Goal: Transaction & Acquisition: Subscribe to service/newsletter

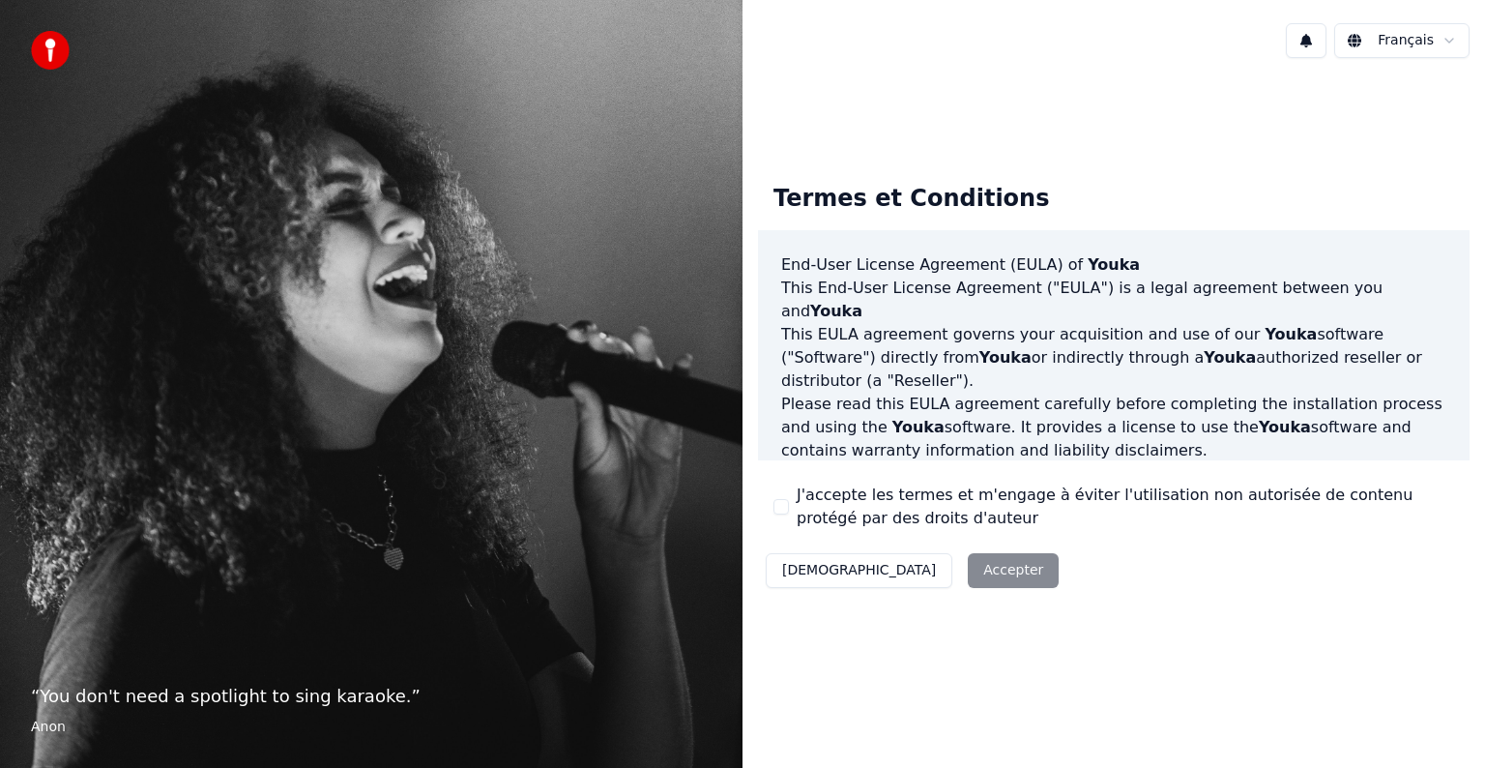
click at [924, 563] on div "Décliner Accepter" at bounding box center [912, 570] width 308 height 50
click at [907, 579] on div "Décliner Accepter" at bounding box center [912, 570] width 308 height 50
click at [1048, 168] on div "Termes et Conditions End-User License Agreement ([PERSON_NAME]) of Youka This E…" at bounding box center [1114, 381] width 712 height 427
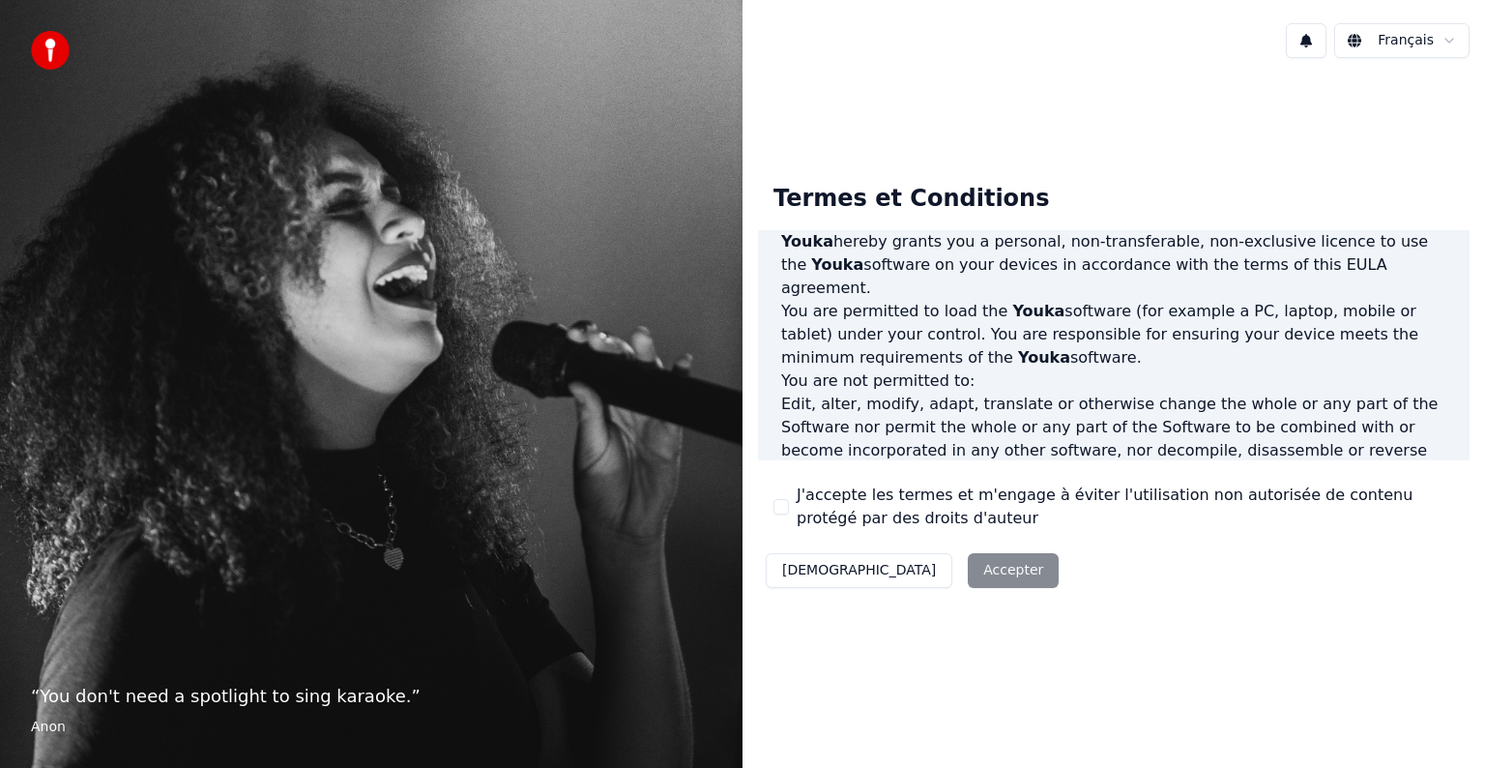
scroll to position [1045, 0]
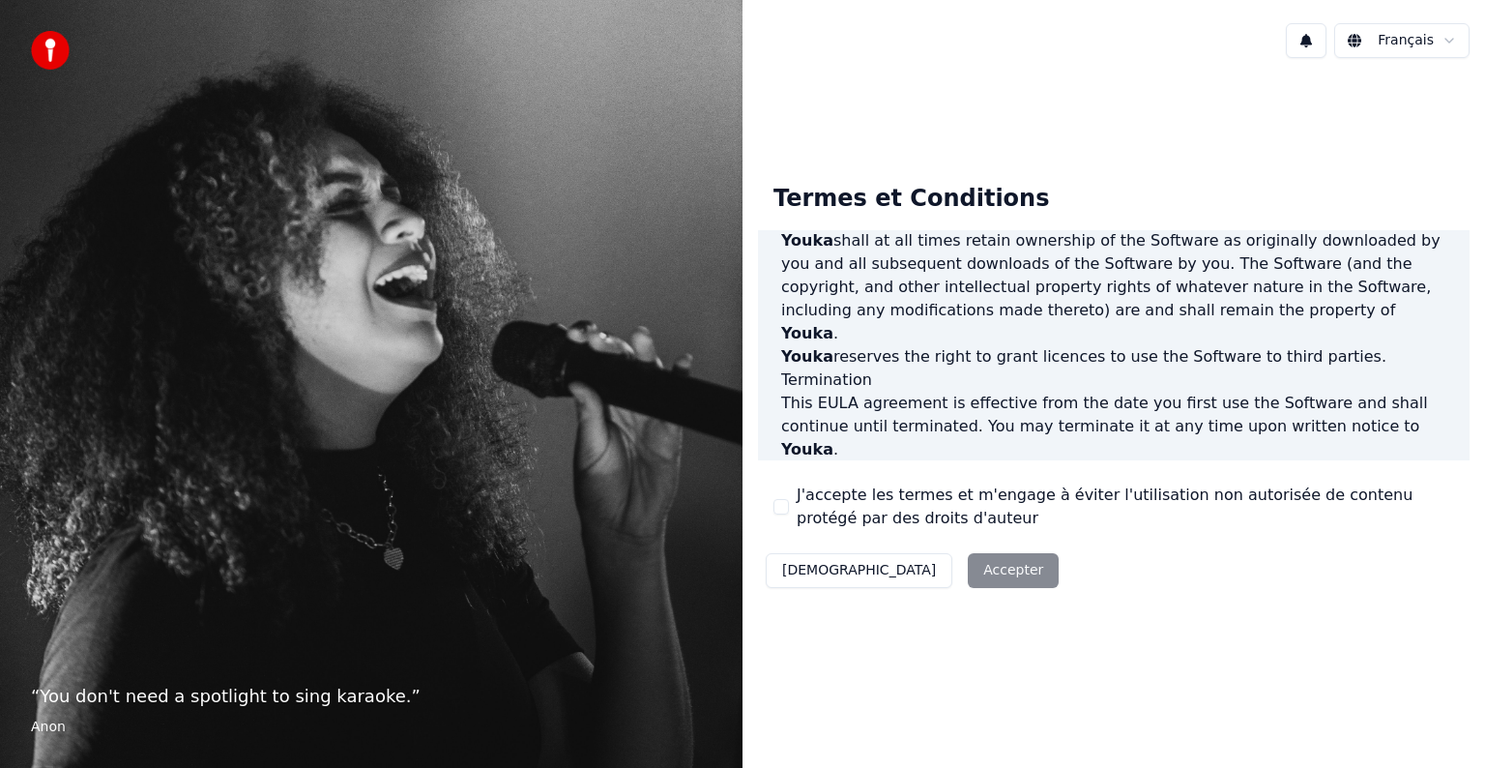
click at [907, 561] on div "Décliner Accepter" at bounding box center [912, 570] width 308 height 50
click at [917, 572] on div "Décliner Accepter" at bounding box center [912, 570] width 308 height 50
click at [780, 506] on button "J'accepte les termes et m'engage à éviter l'utilisation non autorisée de conten…" at bounding box center [780, 506] width 15 height 15
click at [968, 576] on button "Accepter" at bounding box center [1013, 570] width 91 height 35
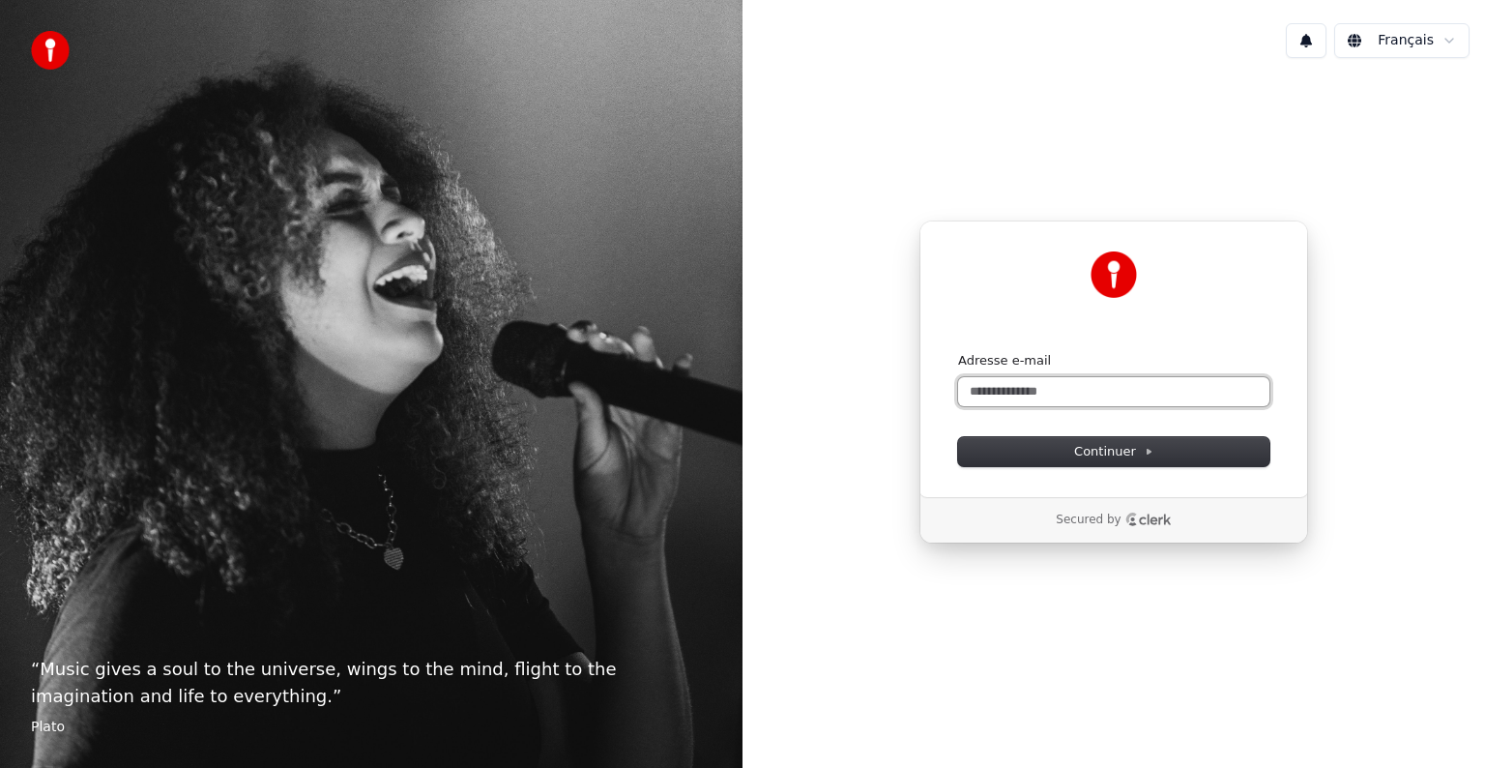
click at [1055, 387] on input "Adresse e-mail" at bounding box center [1113, 391] width 311 height 29
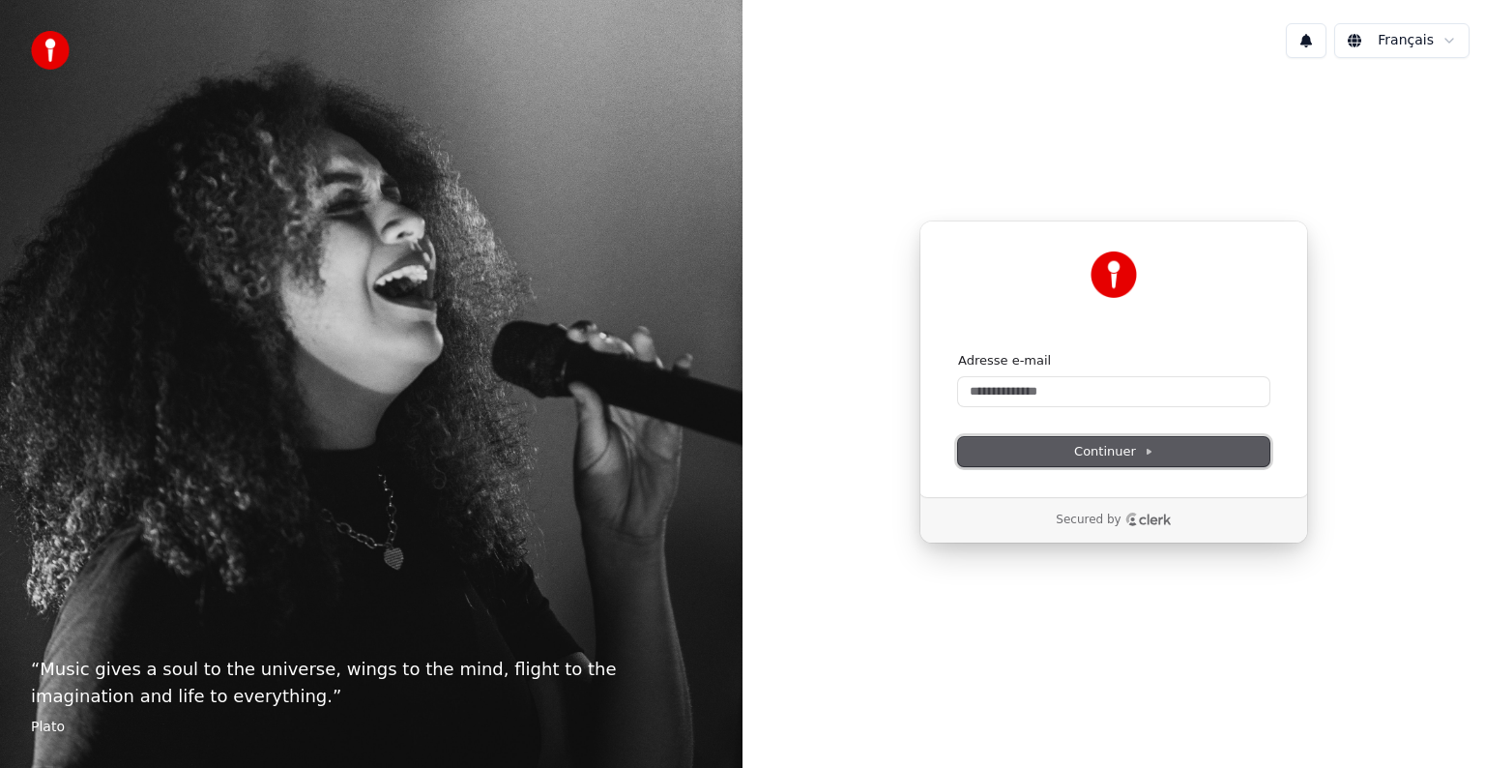
click at [1101, 453] on span "Continuer" at bounding box center [1113, 451] width 79 height 17
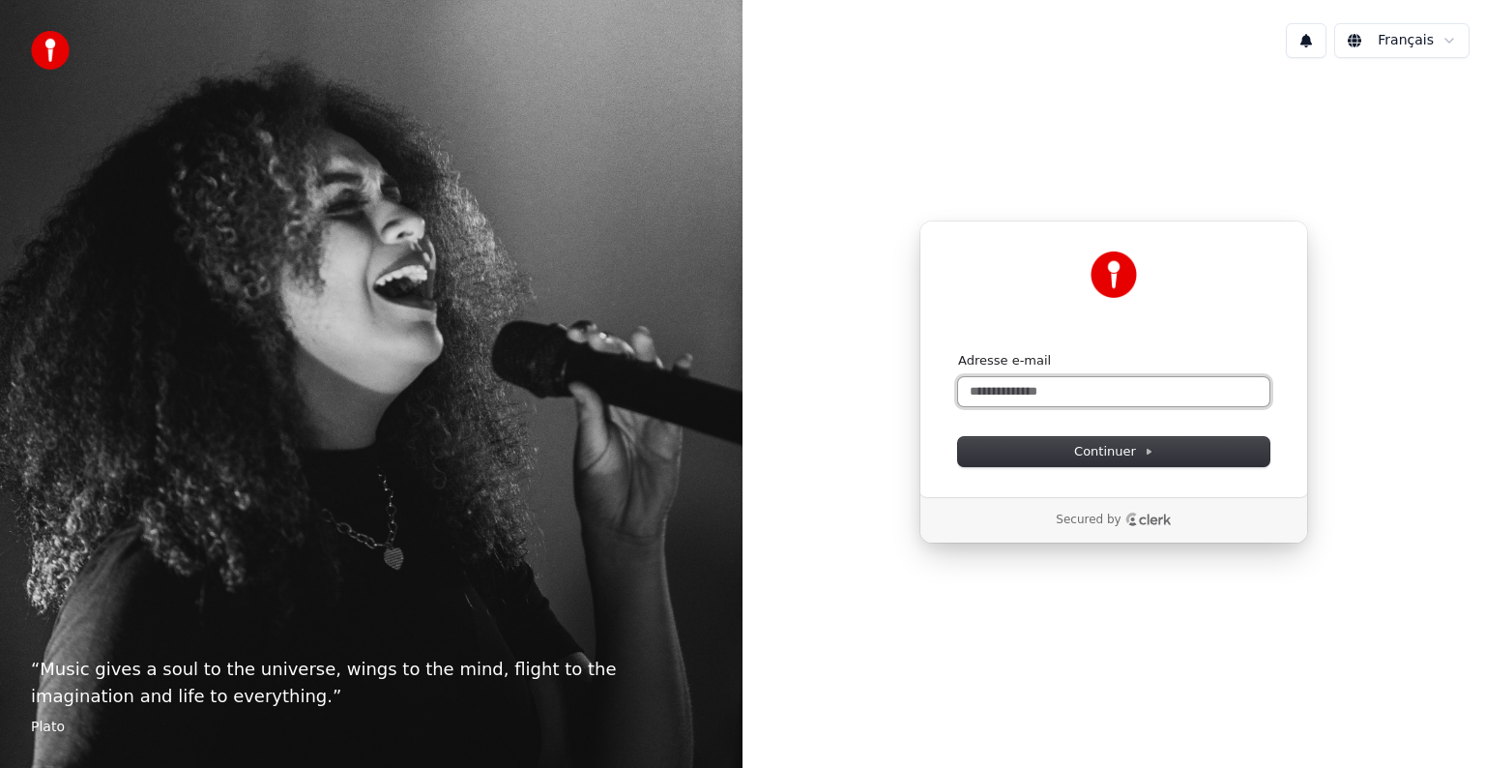
click at [1102, 393] on input "Adresse e-mail" at bounding box center [1113, 391] width 311 height 29
click at [1148, 447] on icon at bounding box center [1149, 452] width 10 height 10
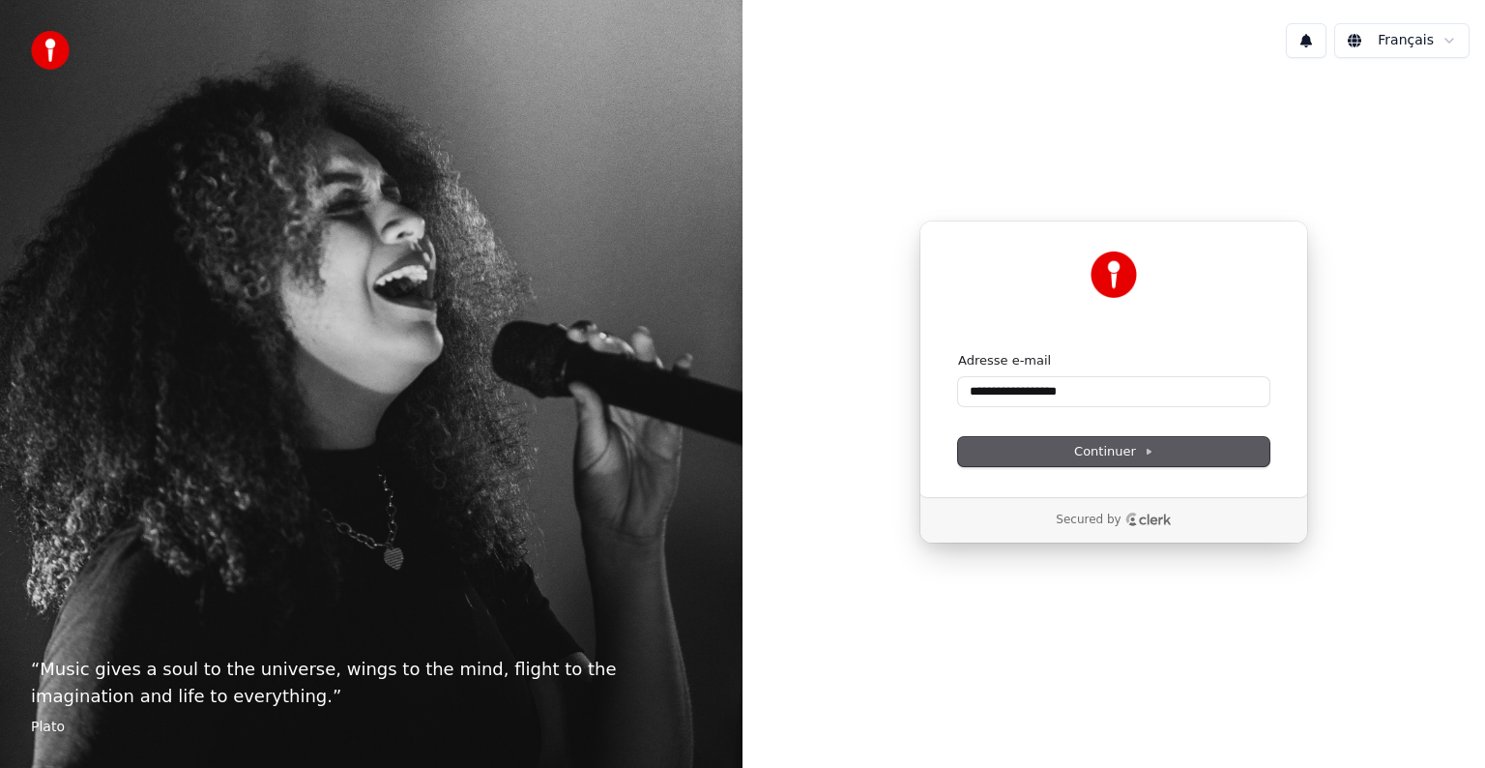
type input "**********"
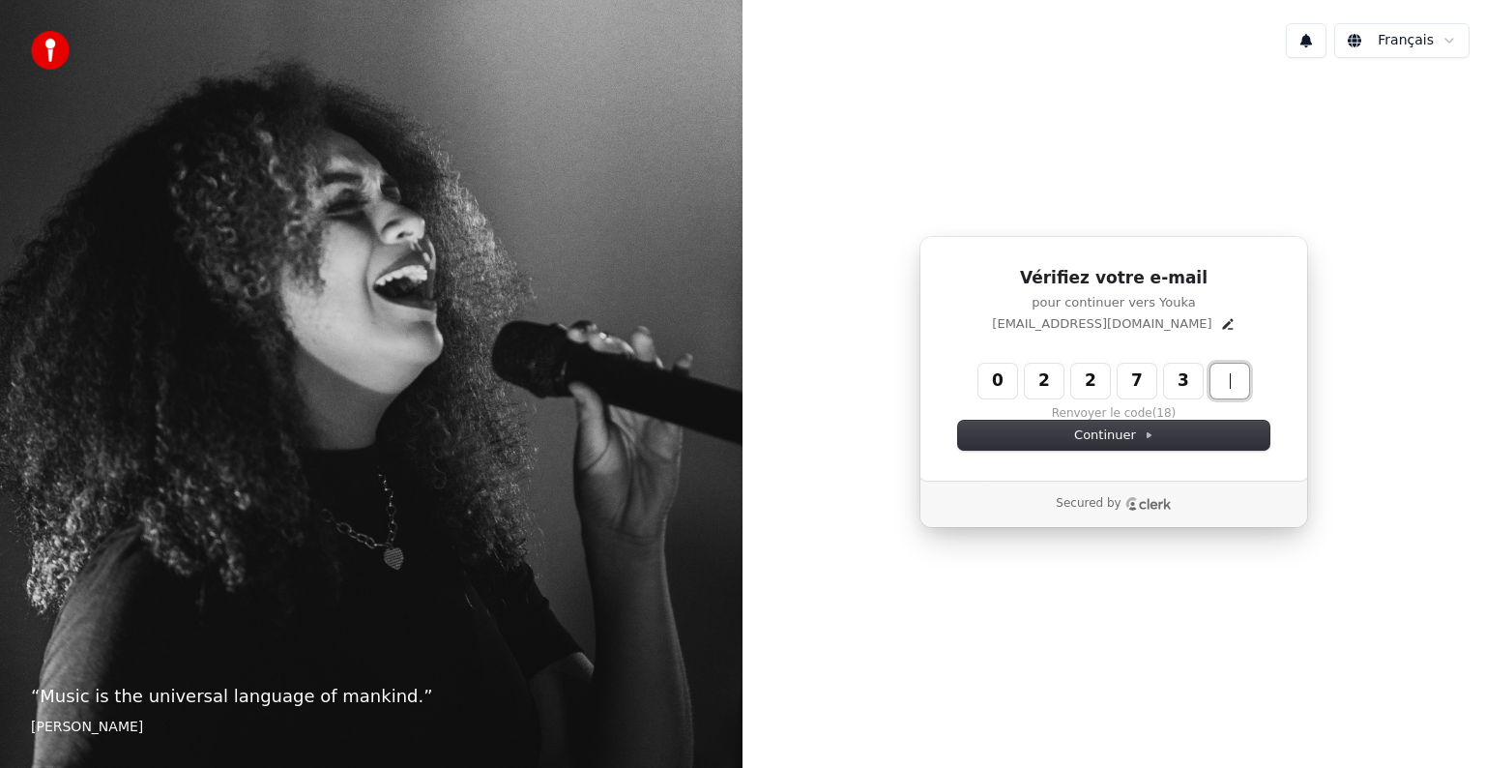
type input "******"
